Goal: Find contact information: Find contact information

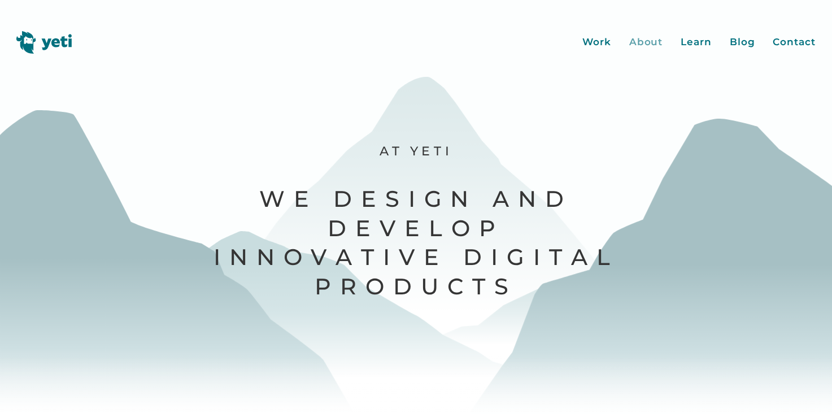
click at [653, 42] on div "About" at bounding box center [646, 42] width 34 height 15
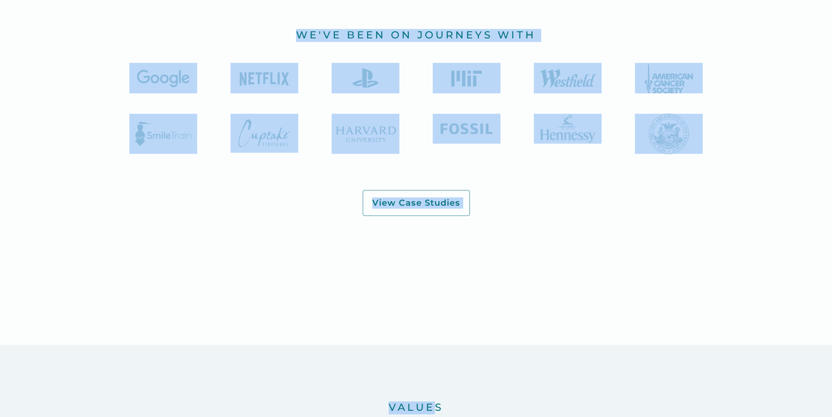
scroll to position [1245, 0]
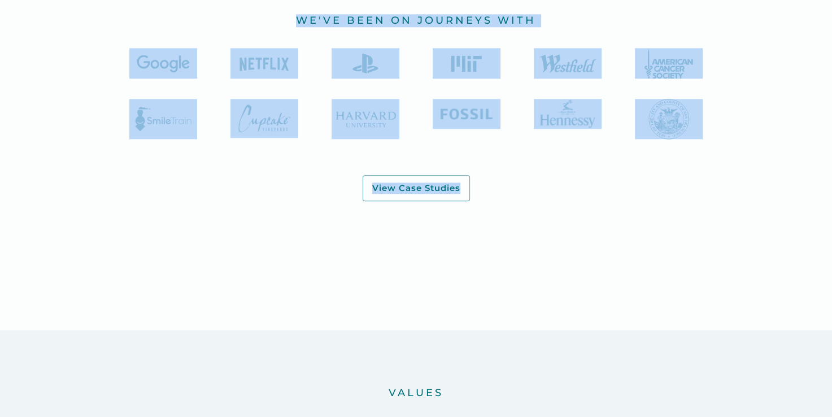
drag, startPoint x: 278, startPoint y: 135, endPoint x: 479, endPoint y: 254, distance: 233.8
copy body "A Digital Product Development Company We founded Yeti in 2010 while still in co…"
click at [479, 254] on div "we've been on journeys with View Case Studies" at bounding box center [416, 135] width 749 height 243
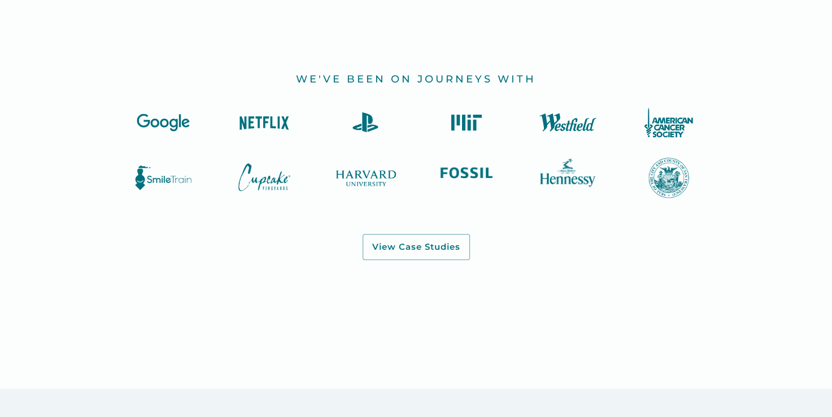
scroll to position [1147, 0]
